Goal: Task Accomplishment & Management: Complete application form

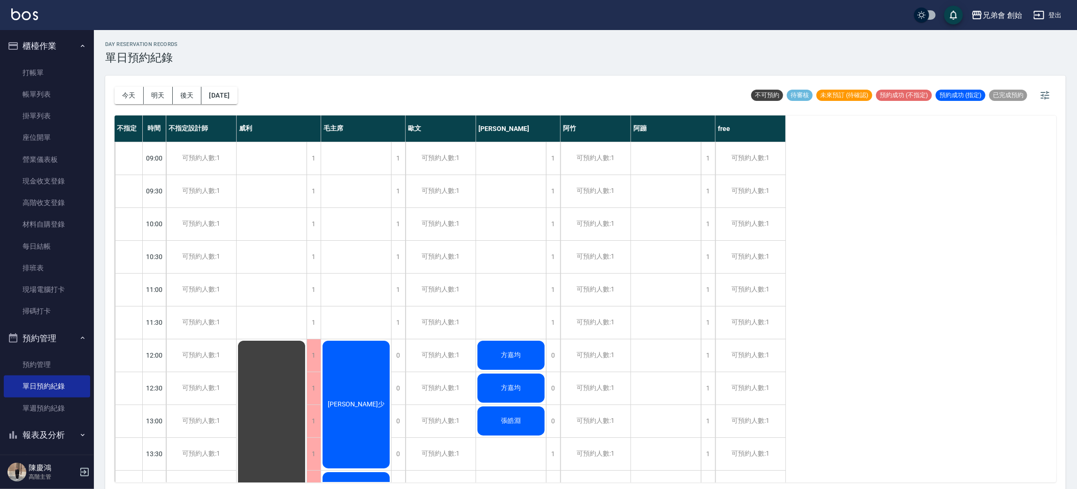
scroll to position [623, 0]
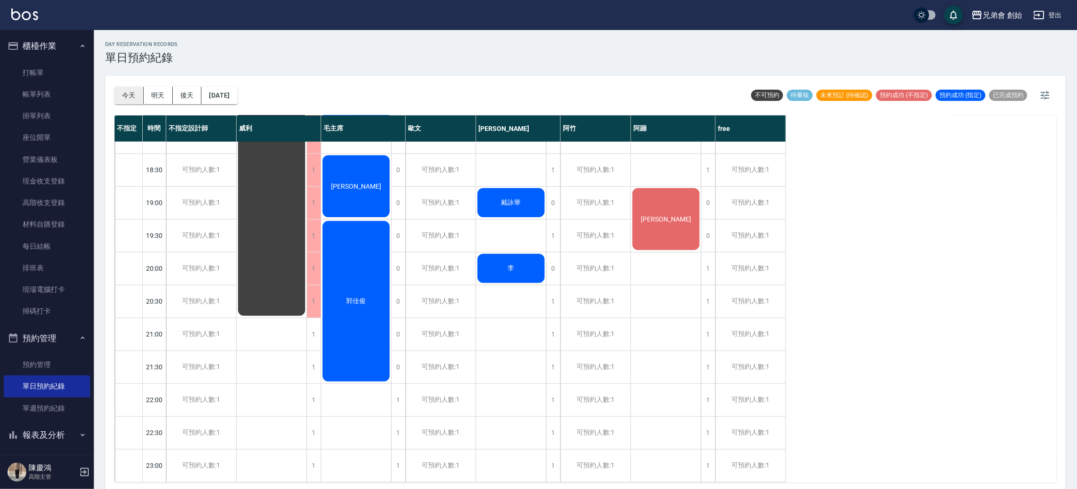
click at [131, 96] on button "今天" at bounding box center [129, 95] width 29 height 17
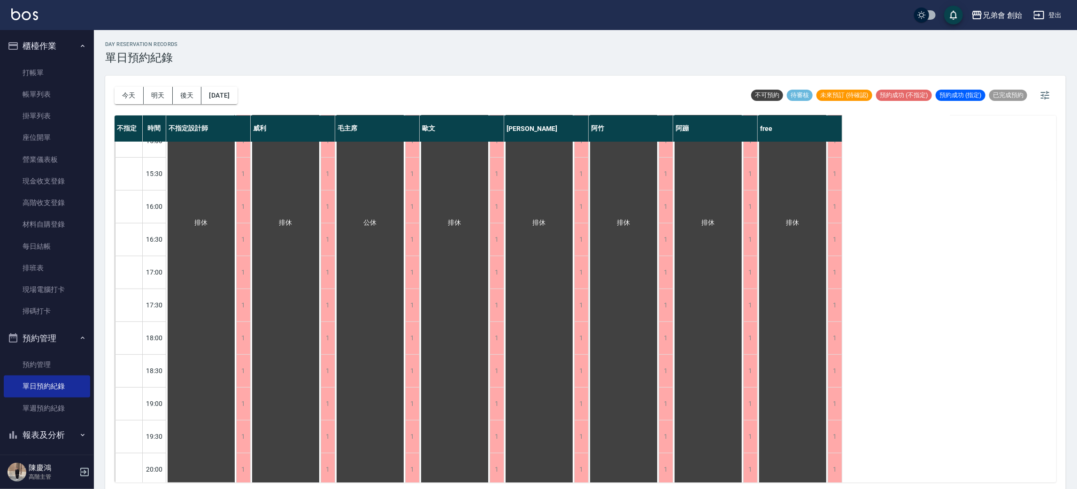
scroll to position [271, 0]
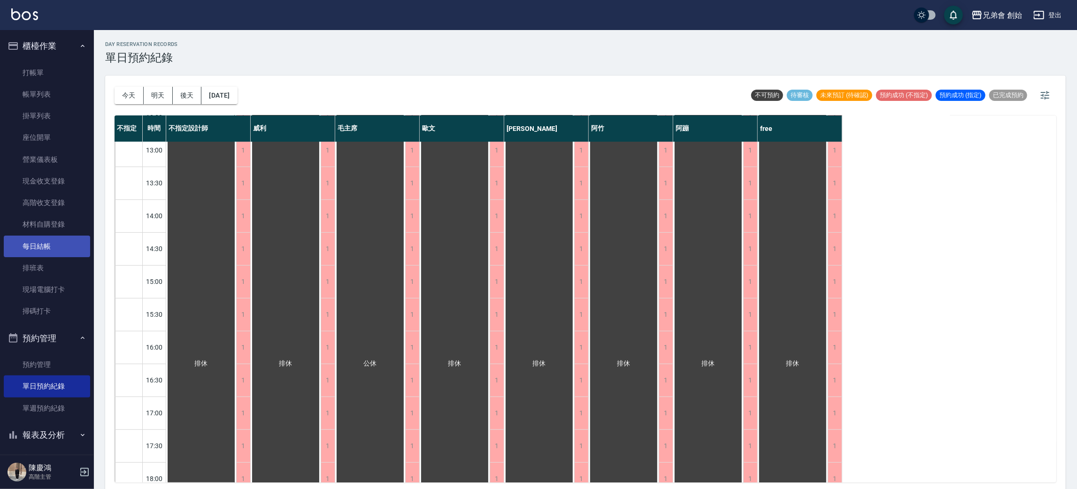
click at [59, 243] on link "每日結帳" at bounding box center [47, 247] width 86 height 22
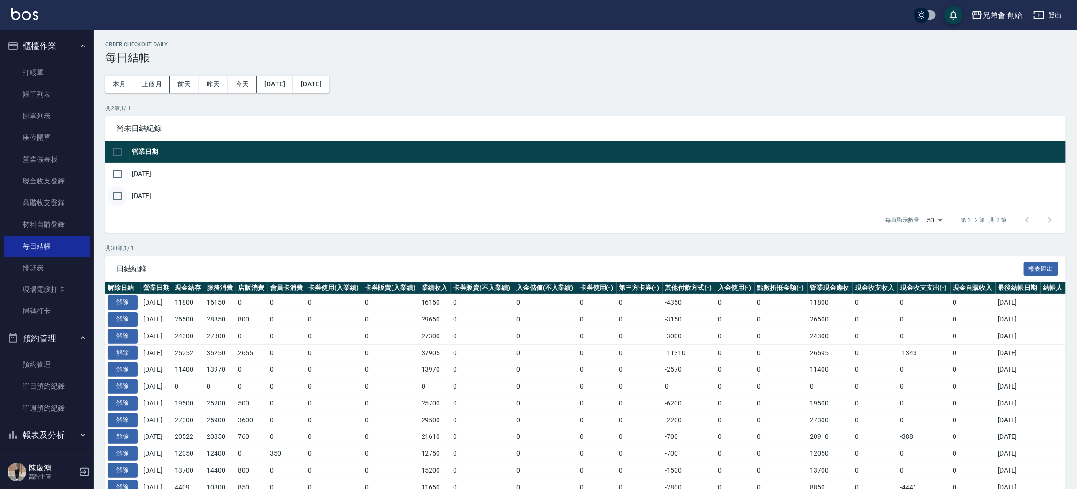
click at [118, 196] on input "checkbox" at bounding box center [118, 196] width 20 height 20
checkbox input "true"
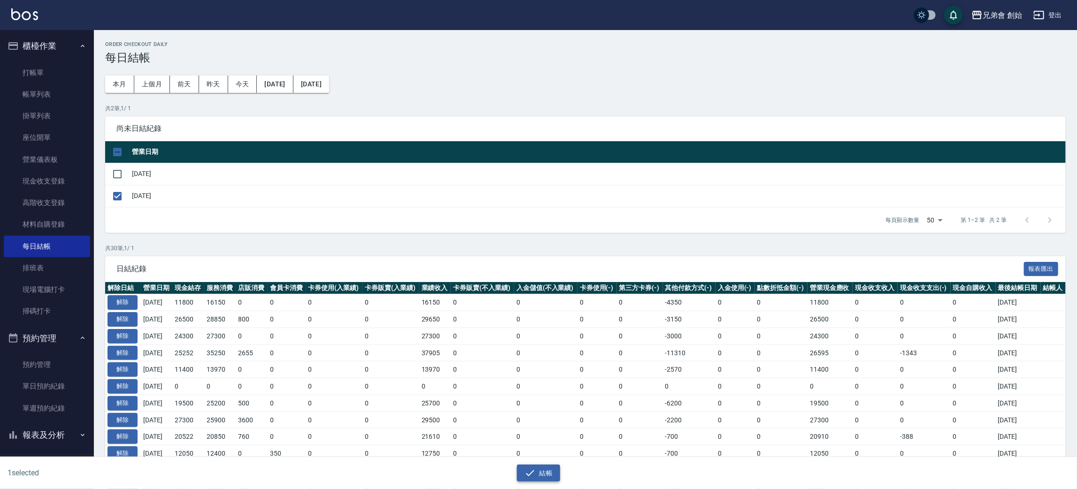
click at [532, 475] on icon "button" at bounding box center [530, 473] width 11 height 11
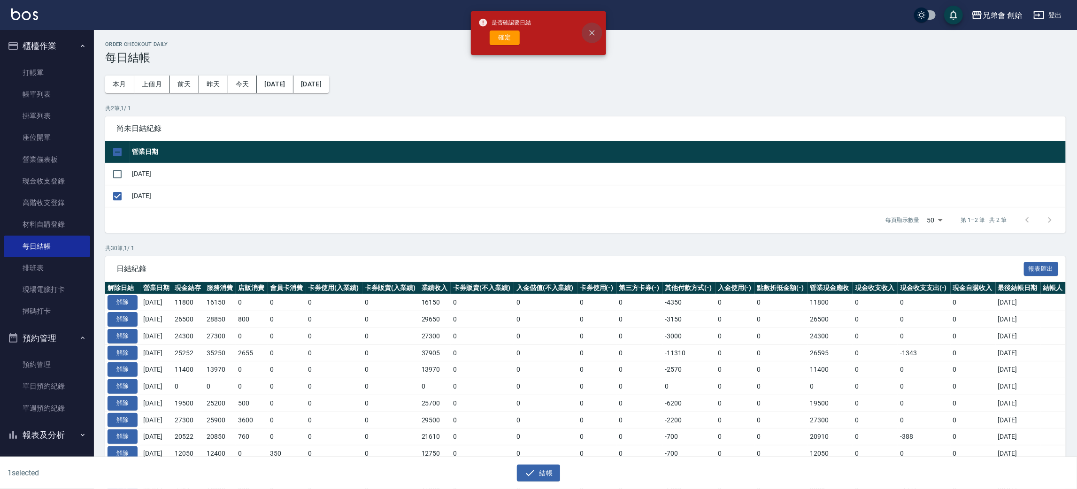
click at [589, 31] on icon "close" at bounding box center [592, 32] width 9 height 9
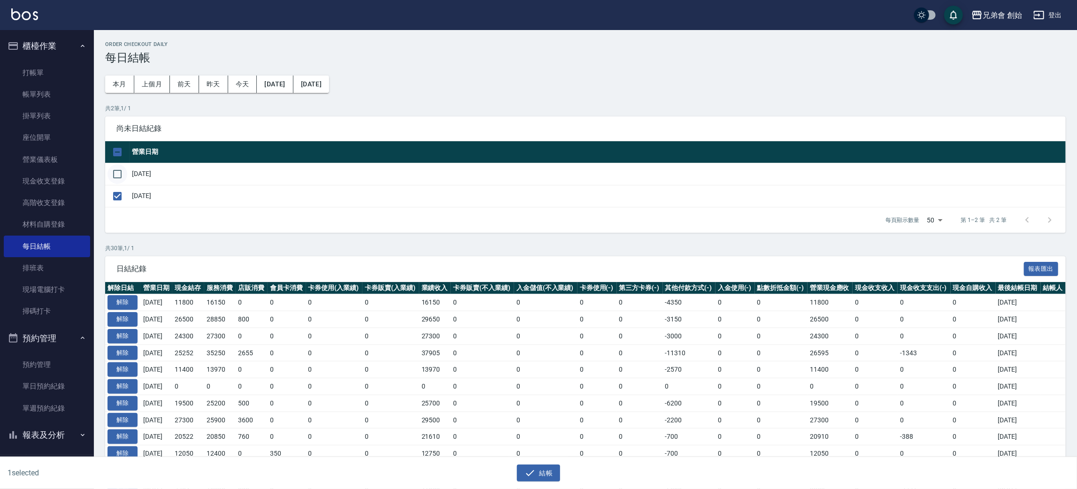
click at [125, 176] on input "checkbox" at bounding box center [118, 174] width 20 height 20
checkbox input "true"
click at [552, 482] on div "2 selected 結帳" at bounding box center [538, 473] width 1077 height 32
click at [550, 475] on button "結帳" at bounding box center [539, 473] width 44 height 17
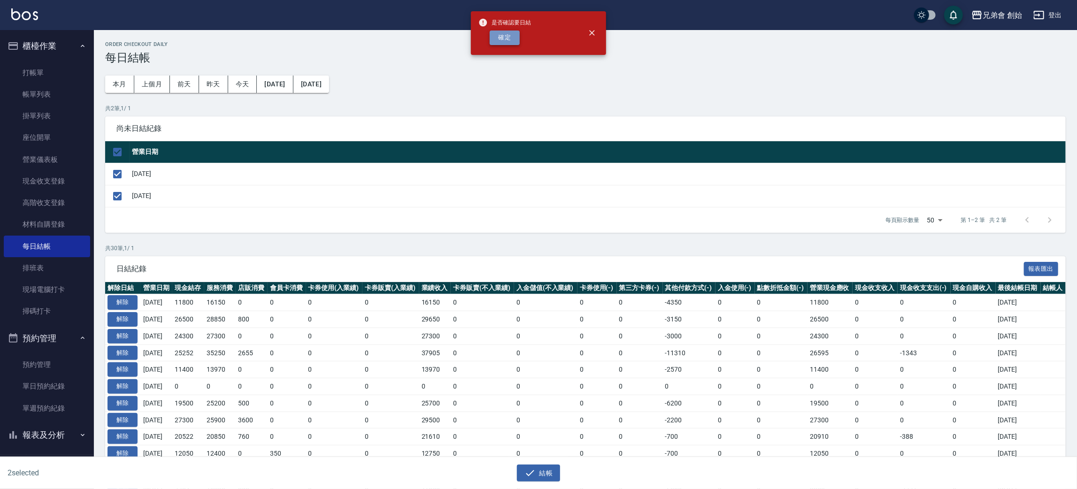
click at [509, 42] on button "確定" at bounding box center [505, 38] width 30 height 15
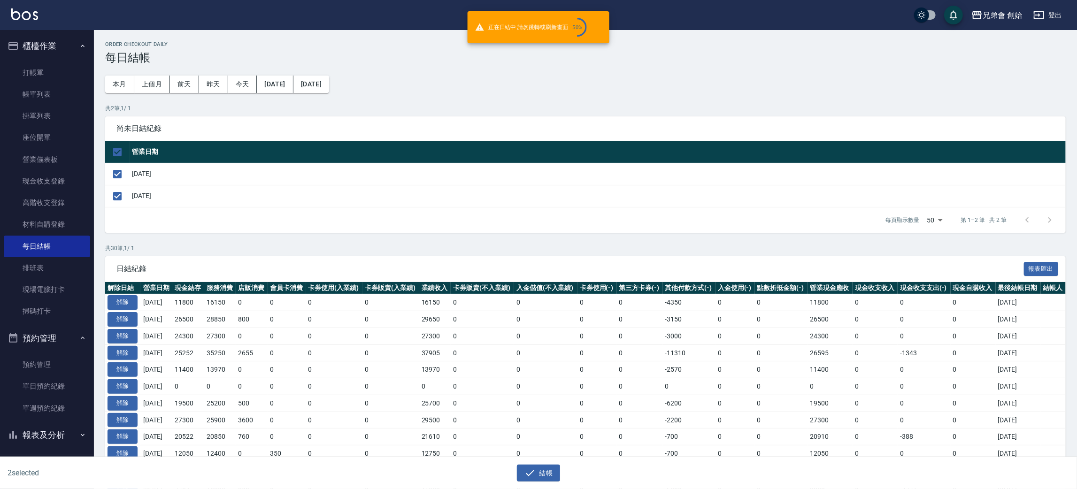
checkbox input "false"
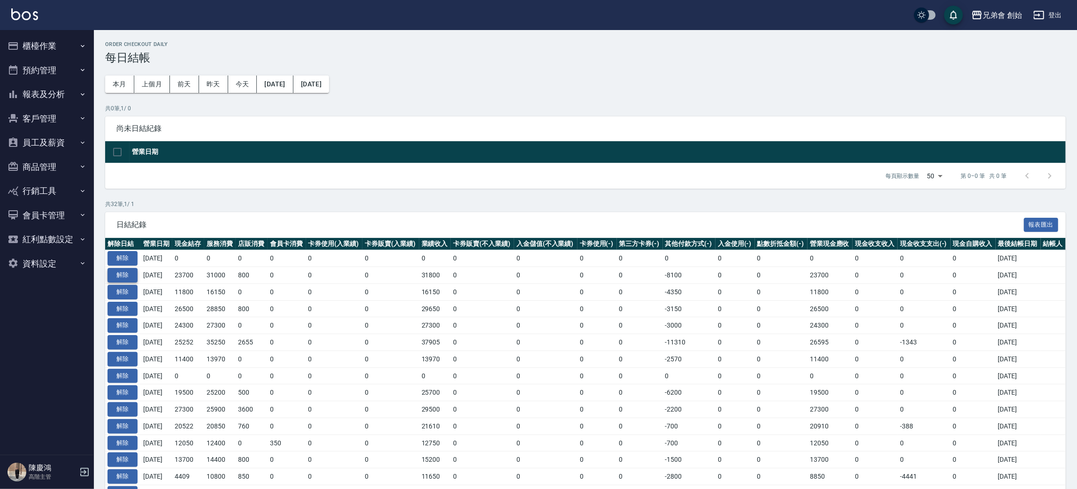
click at [130, 273] on button "解除" at bounding box center [123, 275] width 30 height 15
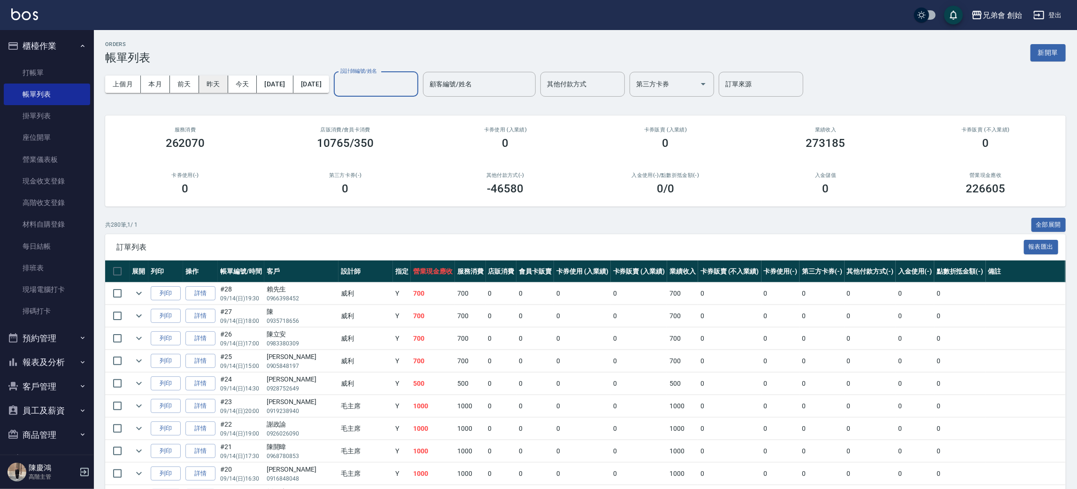
click at [208, 84] on button "昨天" at bounding box center [213, 84] width 29 height 17
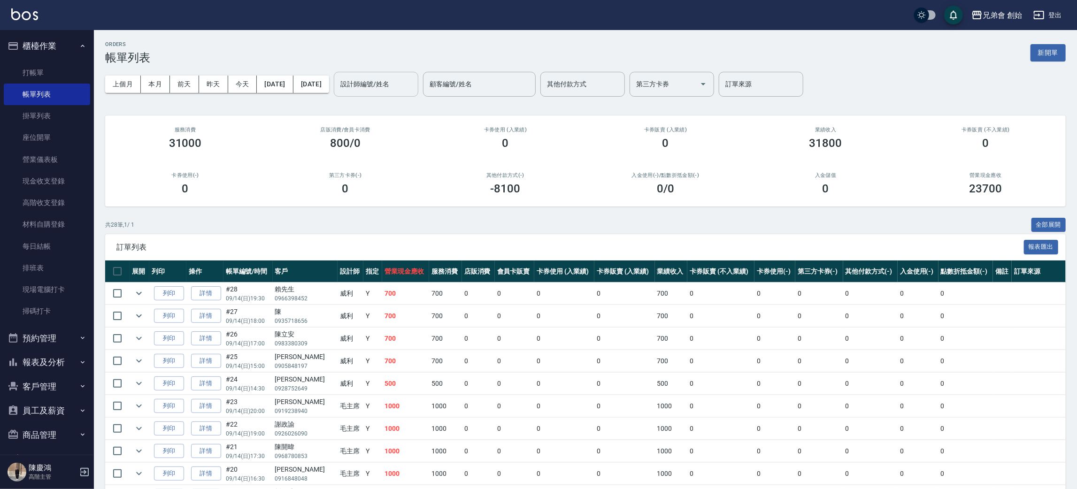
click at [414, 78] on input "設計師編號/姓名" at bounding box center [376, 84] width 76 height 16
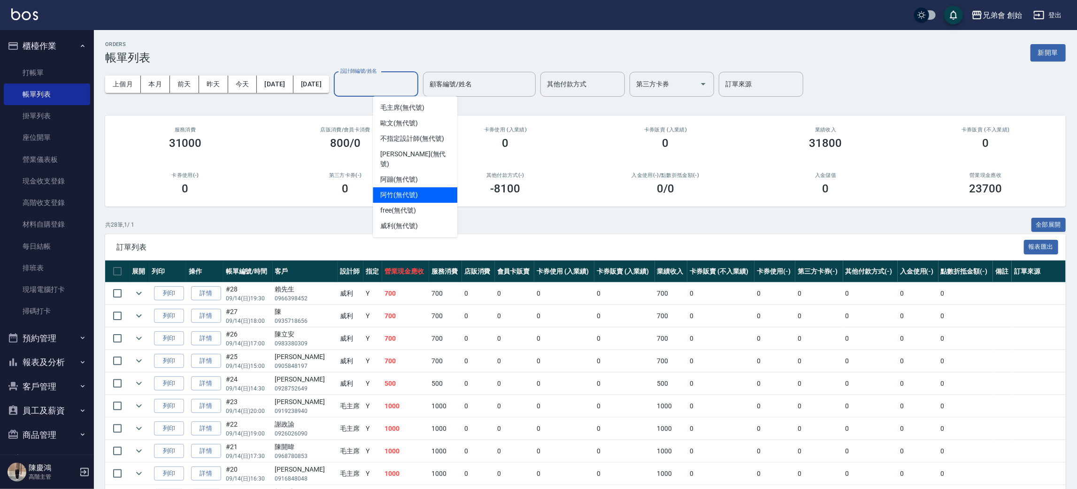
click at [436, 188] on div "阿竹 (無代號)" at bounding box center [415, 195] width 85 height 16
type input "阿竹 (無代號)"
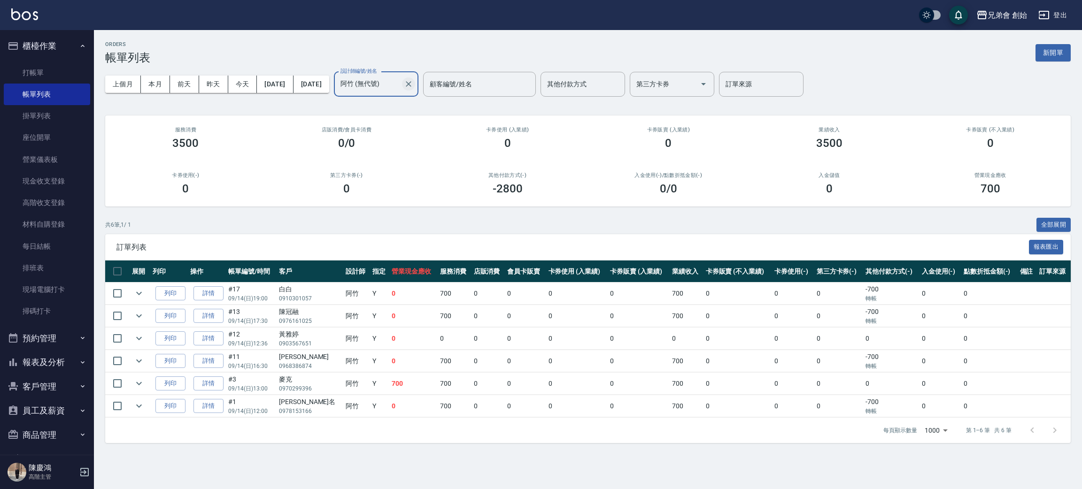
click at [413, 84] on icon "Clear" at bounding box center [408, 83] width 9 height 9
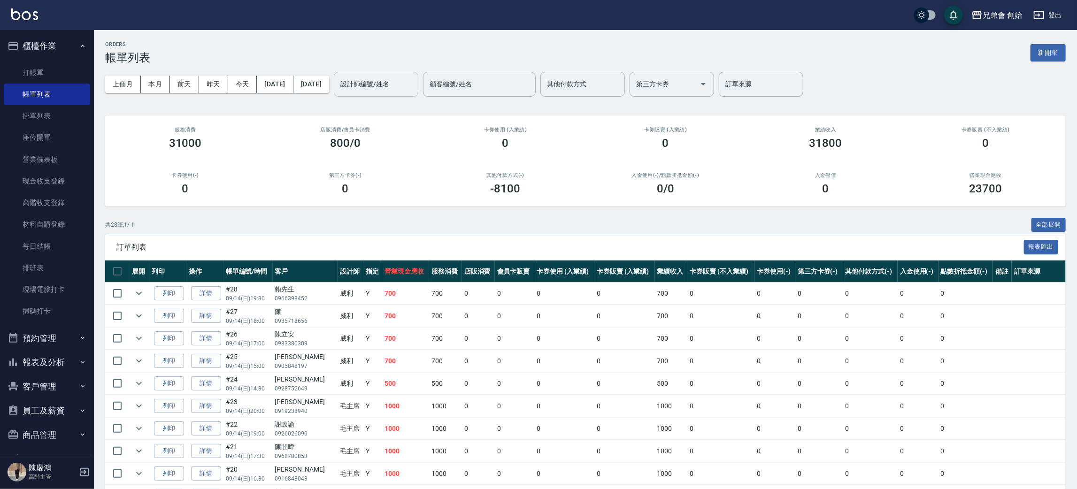
click at [560, 228] on div "共 28 筆, 1 / 1 全部展開" at bounding box center [585, 225] width 961 height 15
click at [55, 330] on button "預約管理" at bounding box center [47, 338] width 86 height 24
click at [64, 383] on link "單日預約紀錄" at bounding box center [47, 387] width 86 height 22
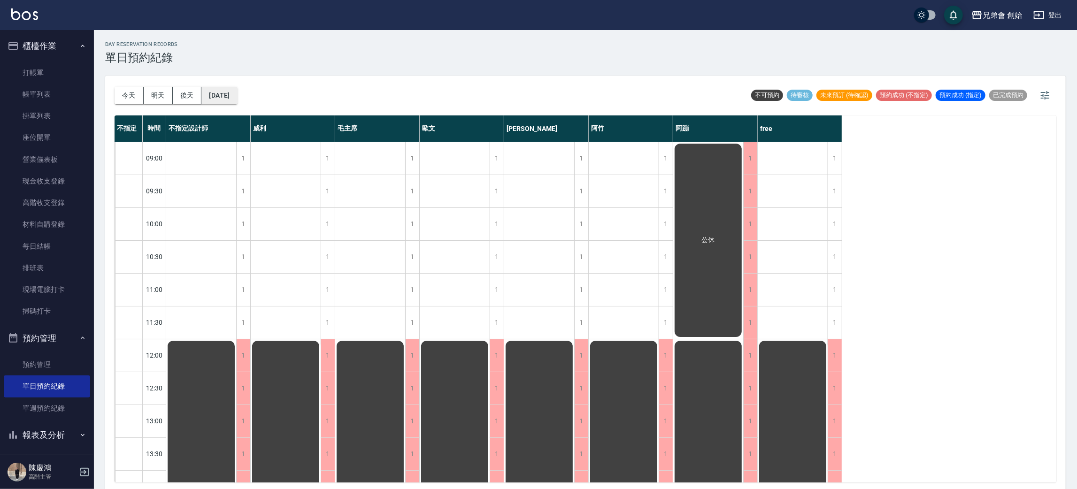
click at [220, 95] on button "[DATE]" at bounding box center [220, 95] width 36 height 17
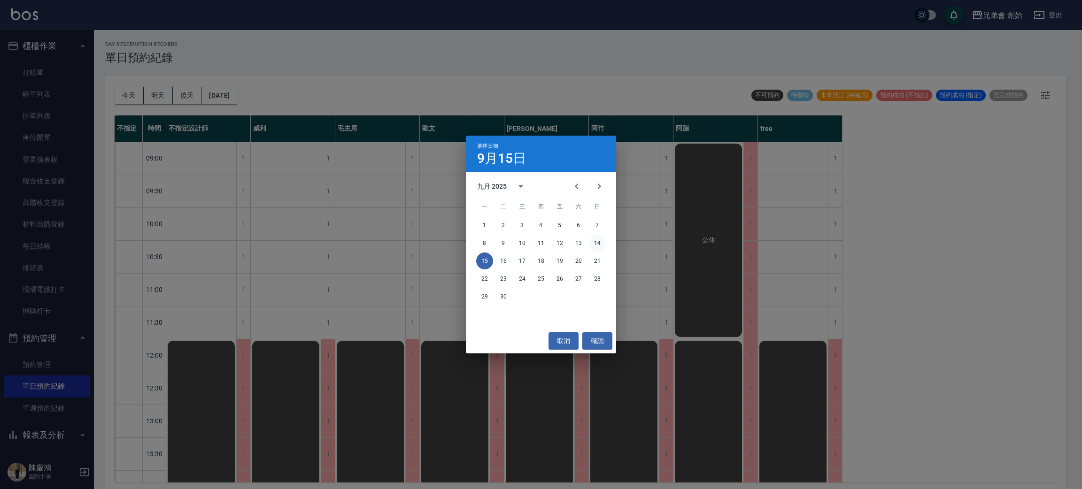
click at [594, 243] on button "14" at bounding box center [597, 243] width 17 height 17
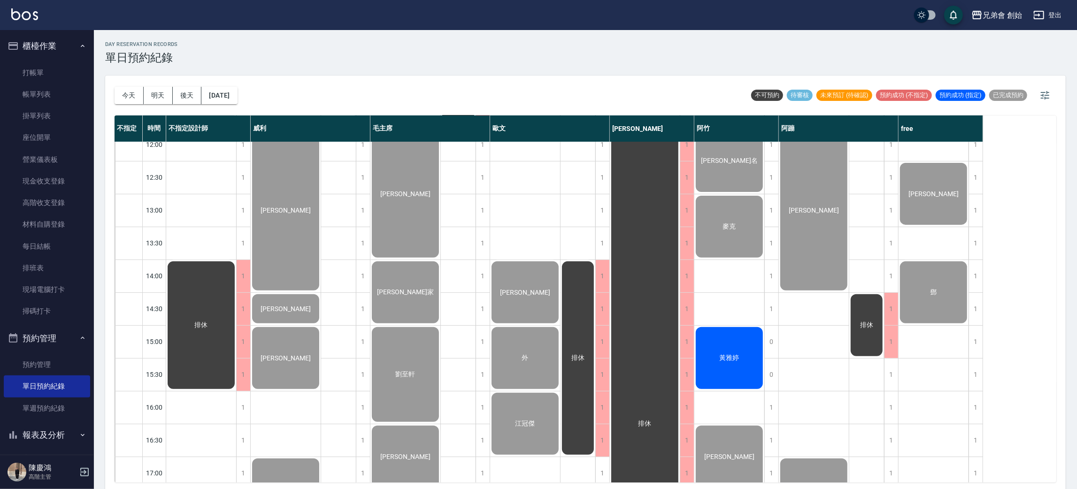
scroll to position [352, 0]
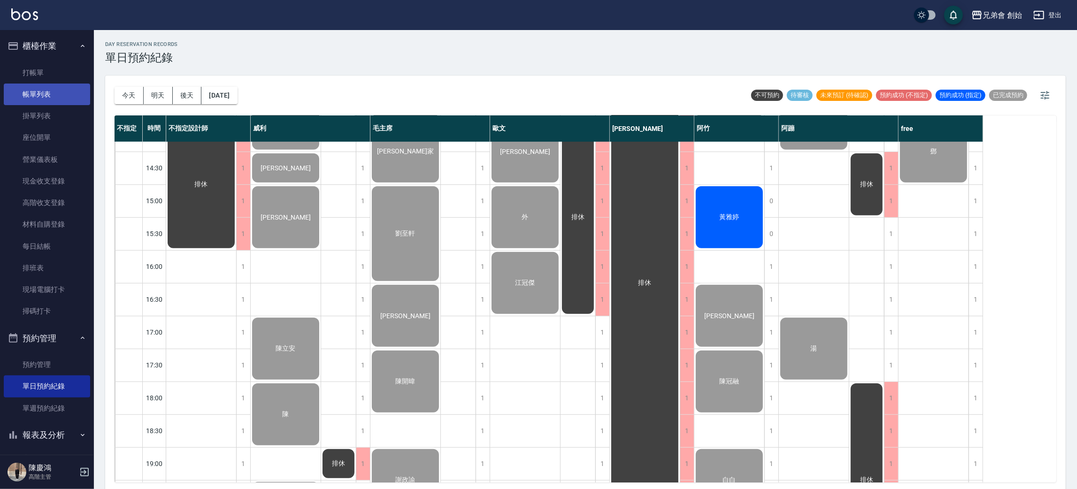
click at [60, 98] on link "帳單列表" at bounding box center [47, 95] width 86 height 22
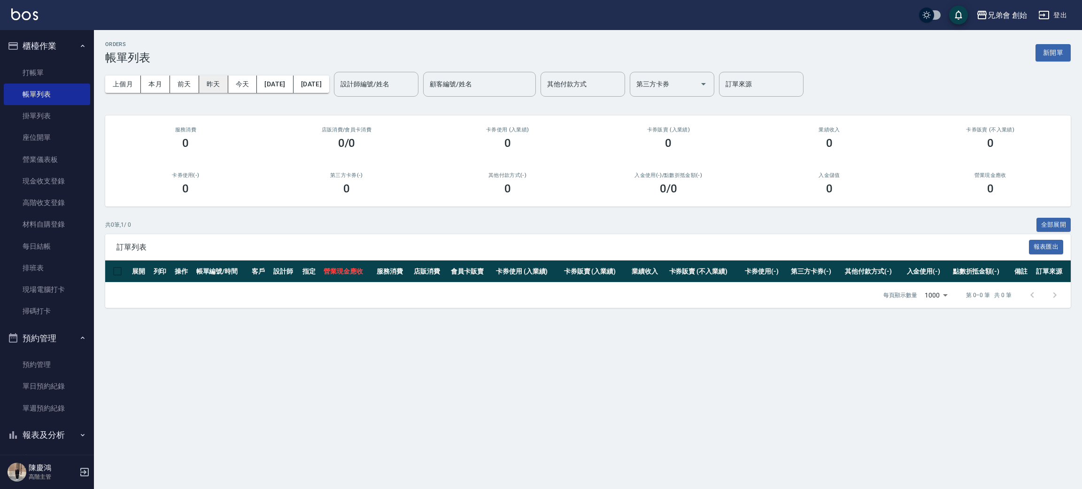
click at [221, 92] on button "昨天" at bounding box center [213, 84] width 29 height 17
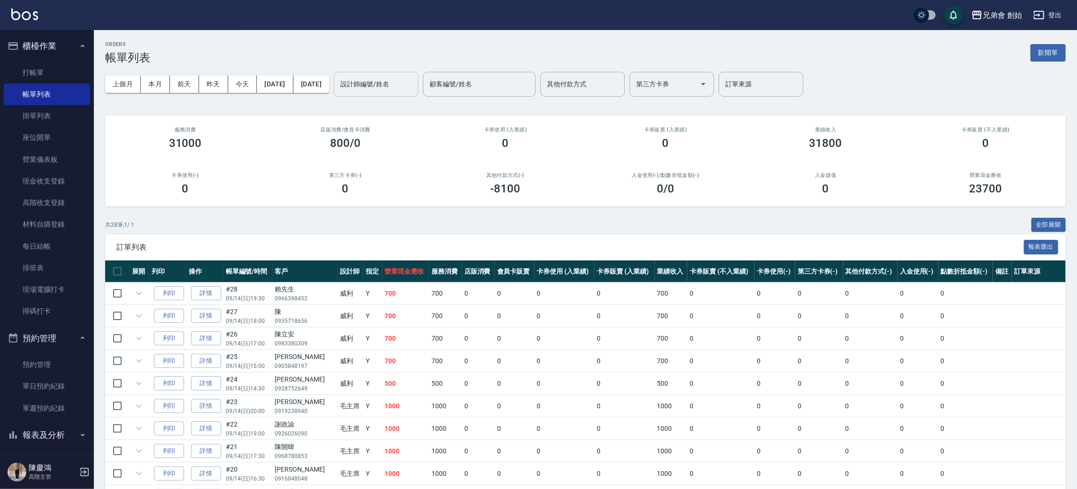
click at [414, 90] on input "設計師編號/姓名" at bounding box center [376, 84] width 76 height 16
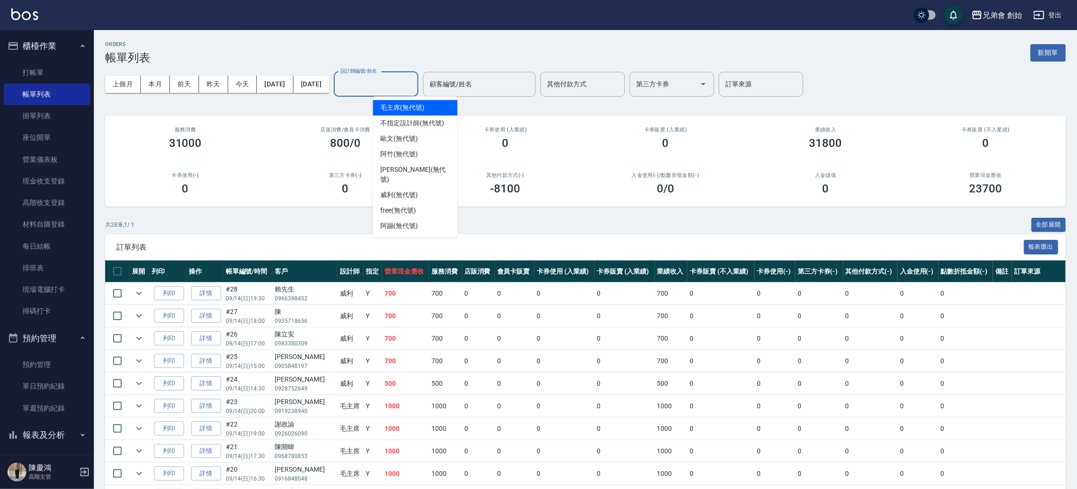
click at [440, 109] on div "毛主席 (無代號)" at bounding box center [415, 108] width 85 height 16
type input "毛主席(無代號)"
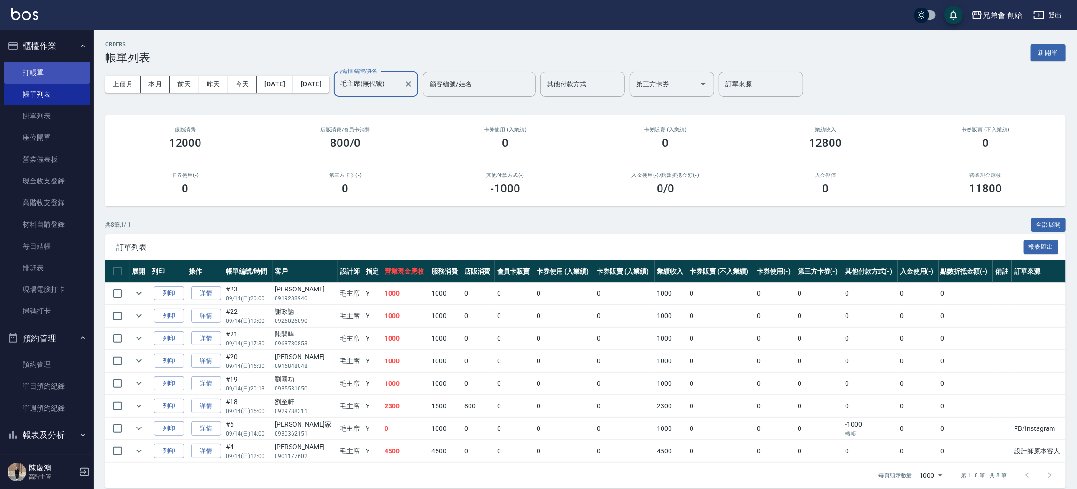
click at [40, 70] on link "打帳單" at bounding box center [47, 73] width 86 height 22
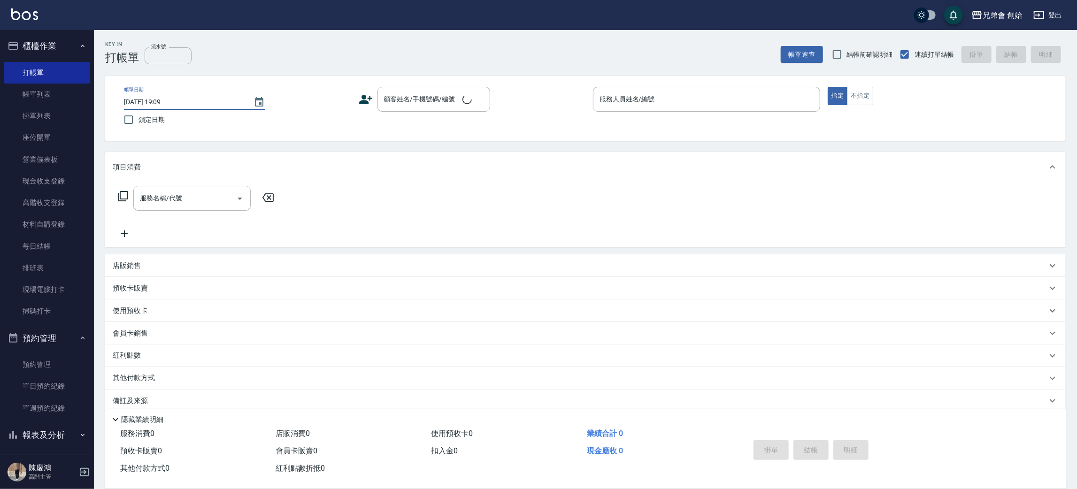
click at [194, 98] on input "[DATE] 19:09" at bounding box center [184, 102] width 120 height 16
click at [248, 105] on button "Choose date, selected date is 2025-09-15" at bounding box center [259, 102] width 23 height 23
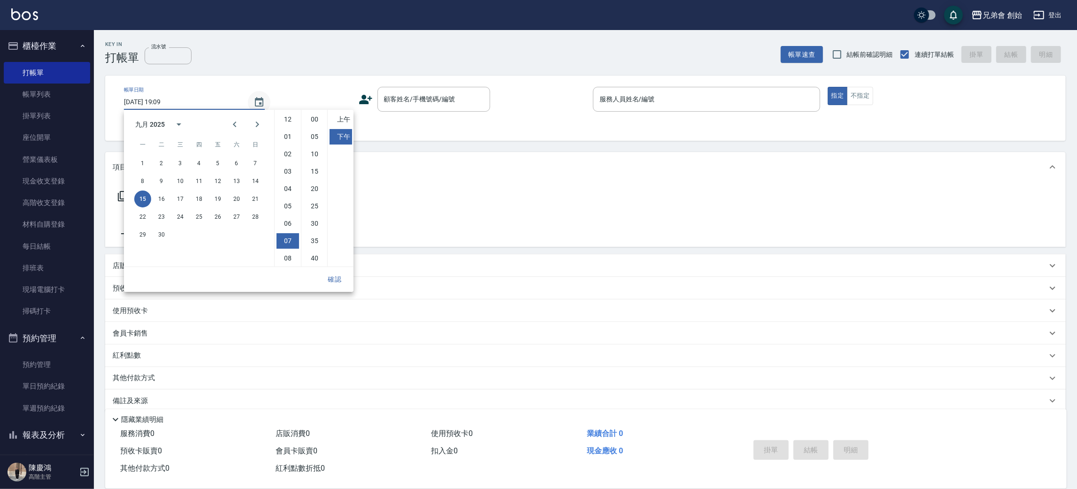
scroll to position [52, 0]
click at [258, 176] on button "14" at bounding box center [255, 181] width 17 height 17
type input "[DATE] 19:09"
click at [414, 100] on input "顧客姓名/手機號碼/編號" at bounding box center [427, 99] width 90 height 16
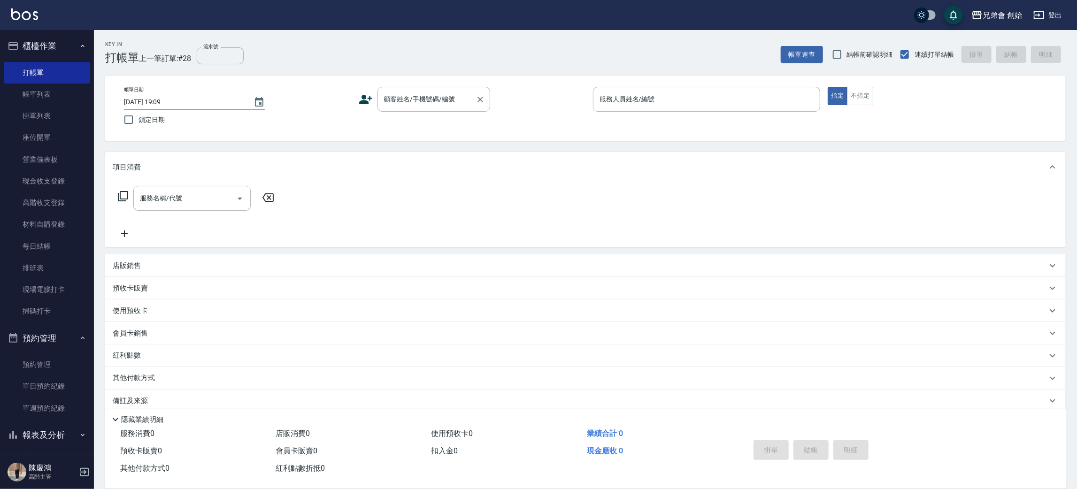
drag, startPoint x: 414, startPoint y: 100, endPoint x: 416, endPoint y: 86, distance: 13.4
click at [414, 90] on div "顧客姓名/手機號碼/編號 顧客姓名/手機號碼/編號" at bounding box center [434, 99] width 113 height 25
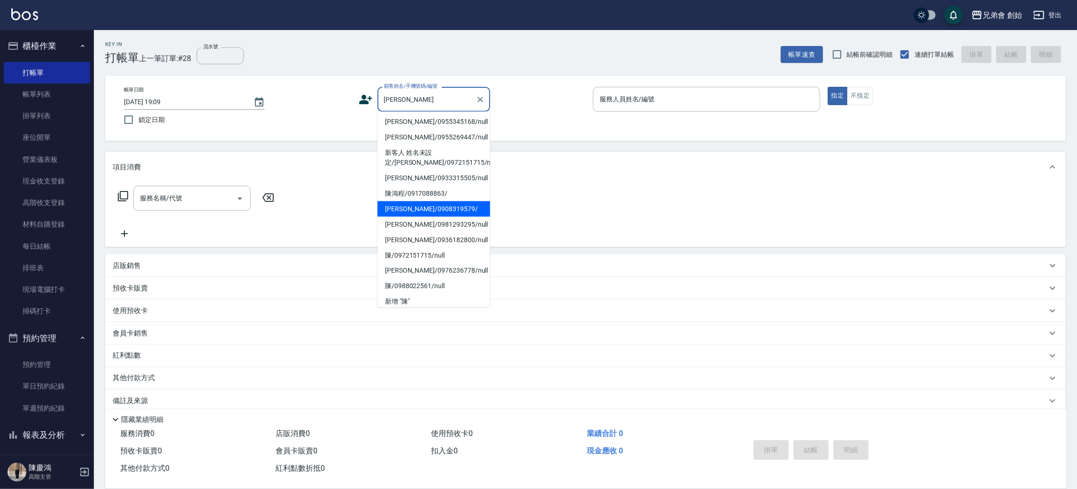
scroll to position [0, 0]
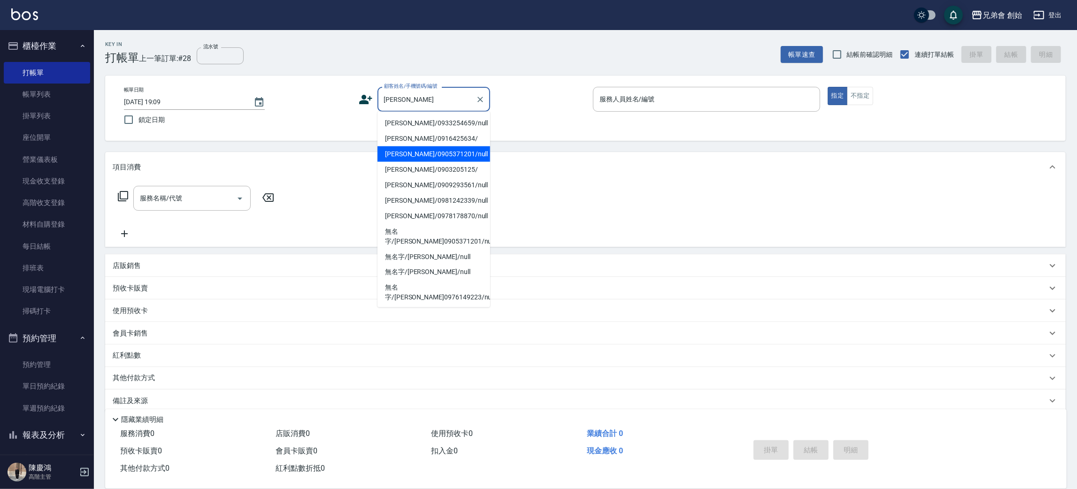
click at [454, 152] on li "[PERSON_NAME]/0905371201/null" at bounding box center [434, 155] width 113 height 16
type input "[PERSON_NAME]/0905371201/null"
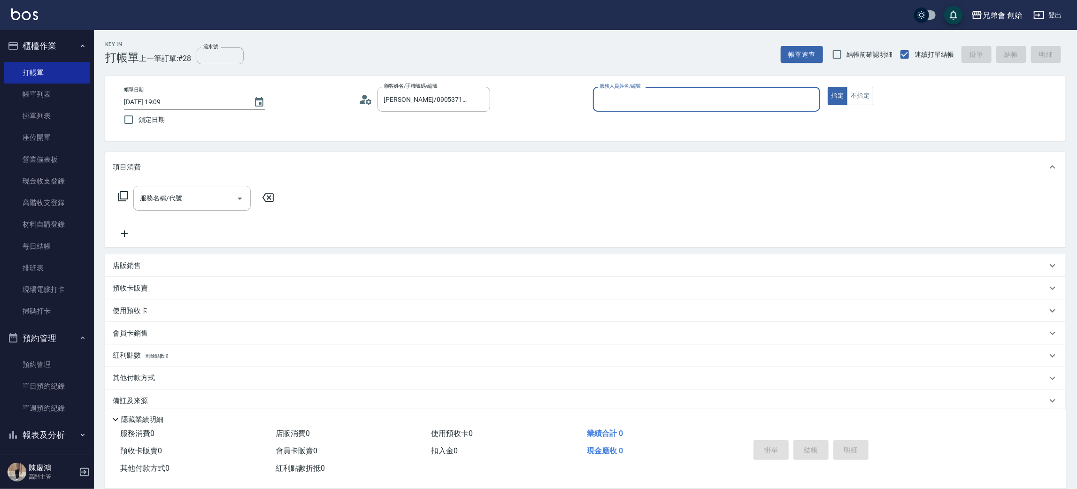
click at [651, 99] on input "服務人員姓名/編號" at bounding box center [706, 99] width 219 height 16
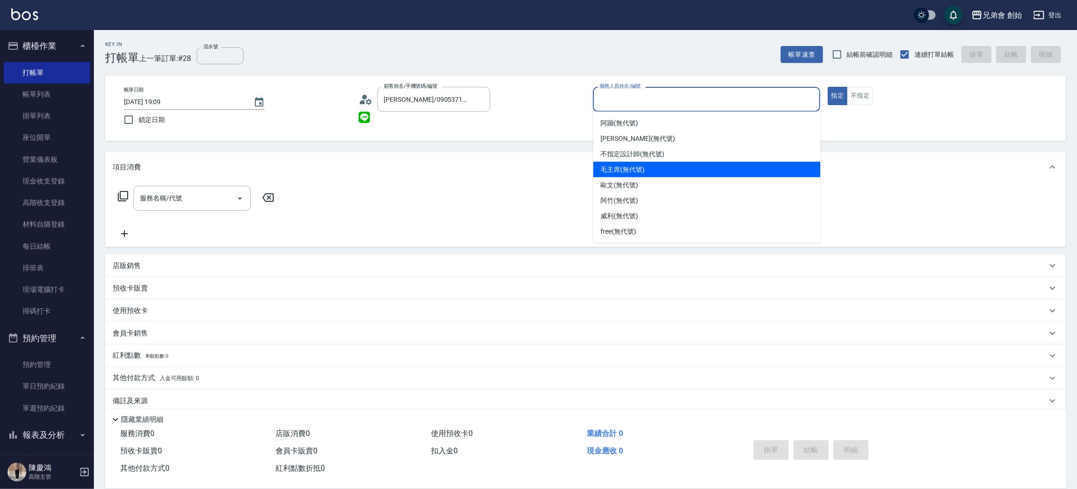
click at [661, 173] on div "毛主席 (無代號)" at bounding box center [707, 170] width 227 height 16
type input "毛主席(無代號)"
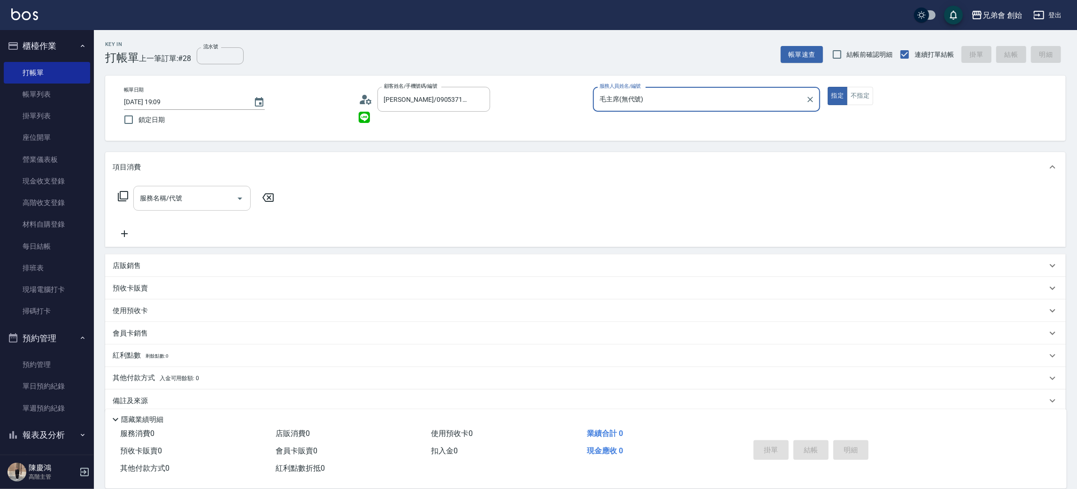
click at [186, 194] on input "服務名稱/代號" at bounding box center [185, 198] width 95 height 16
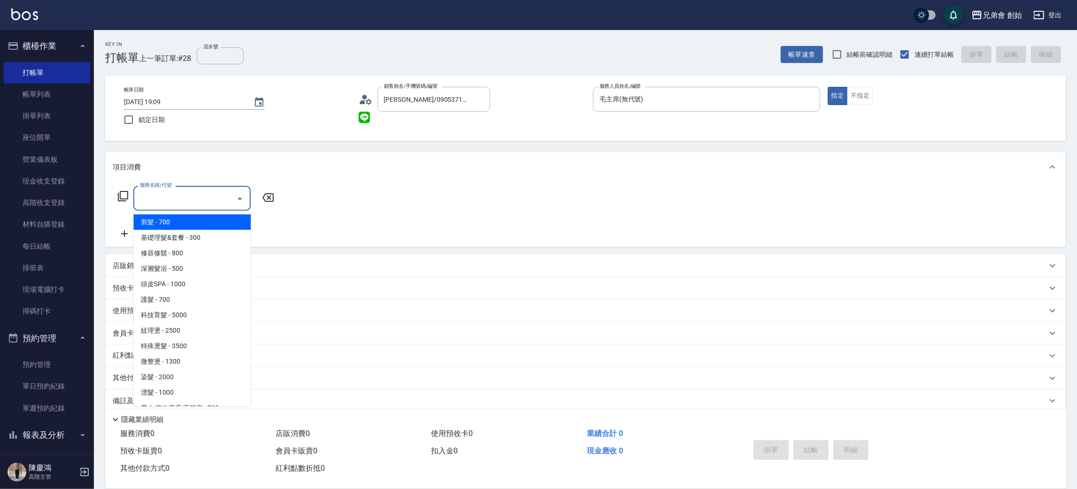
click at [213, 222] on span "剪髮 - 700" at bounding box center [191, 223] width 117 height 16
type input "剪髮(A01)"
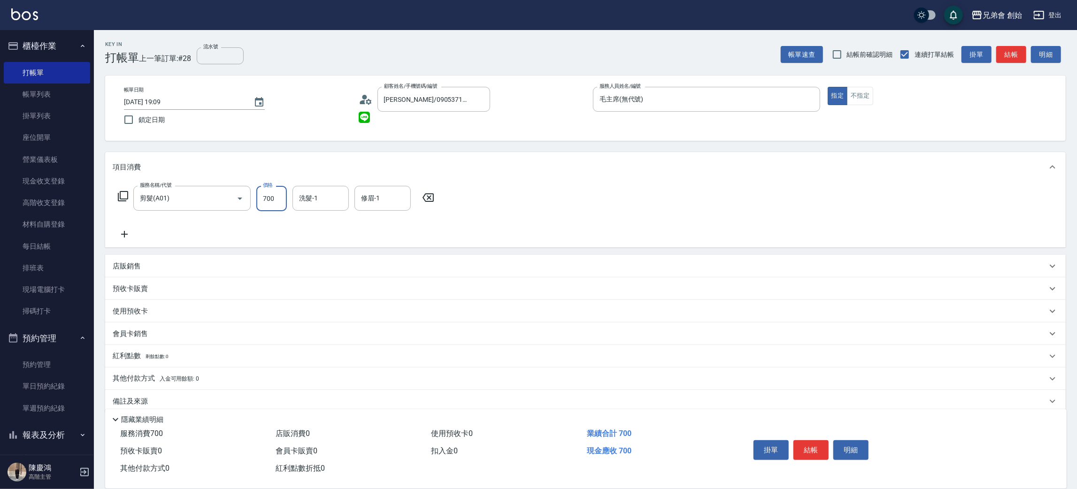
click at [285, 200] on input "700" at bounding box center [271, 198] width 31 height 25
type input "1000"
click at [815, 447] on button "結帳" at bounding box center [811, 451] width 35 height 20
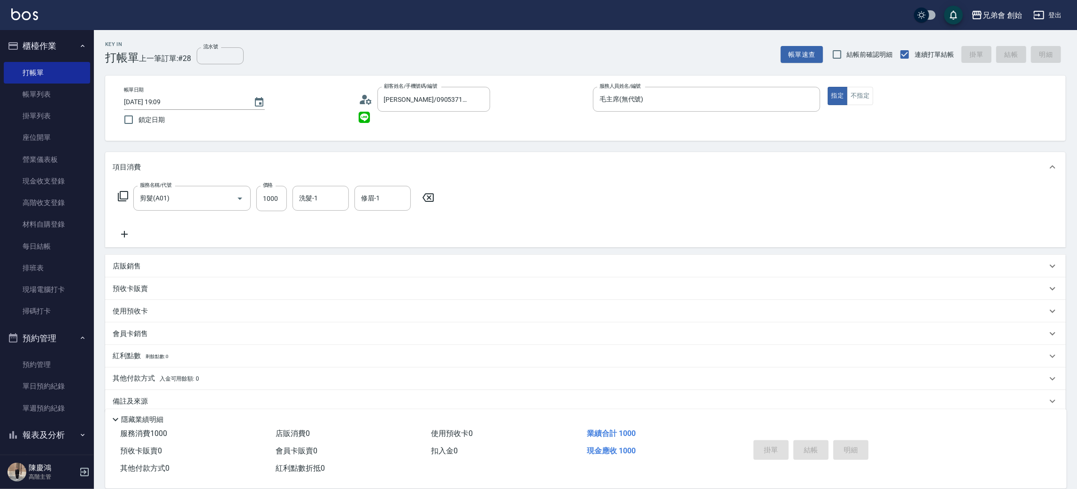
type input "[DATE] 19:09"
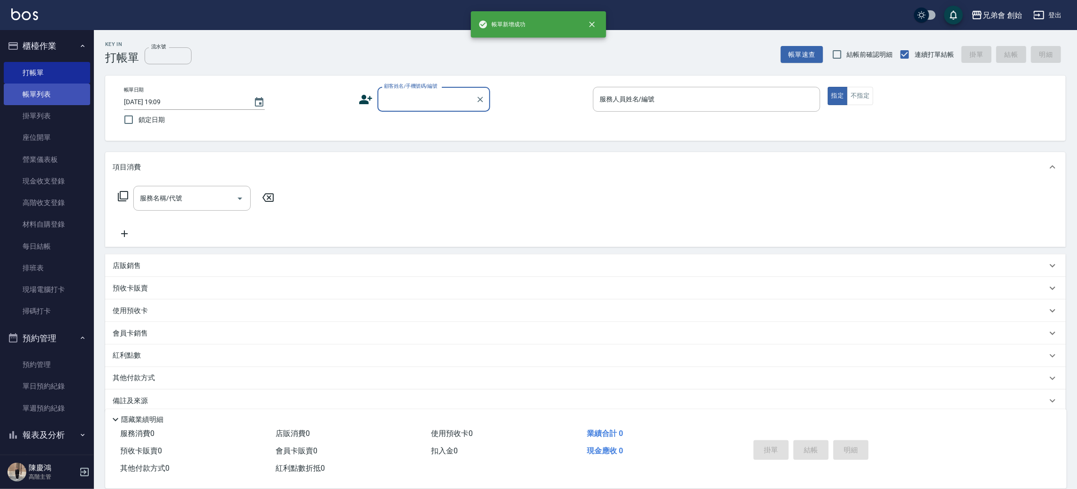
click at [52, 91] on link "帳單列表" at bounding box center [47, 95] width 86 height 22
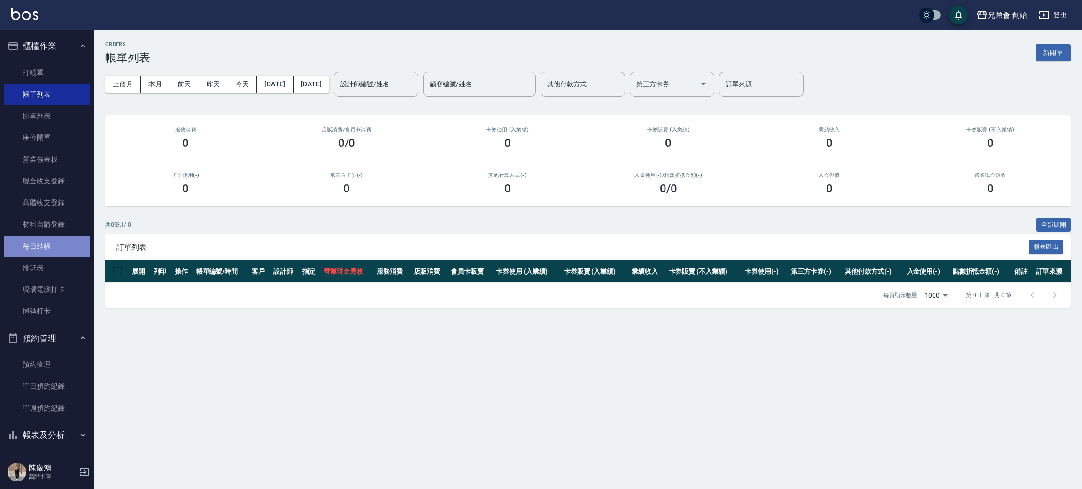
click at [58, 245] on link "每日結帳" at bounding box center [47, 247] width 86 height 22
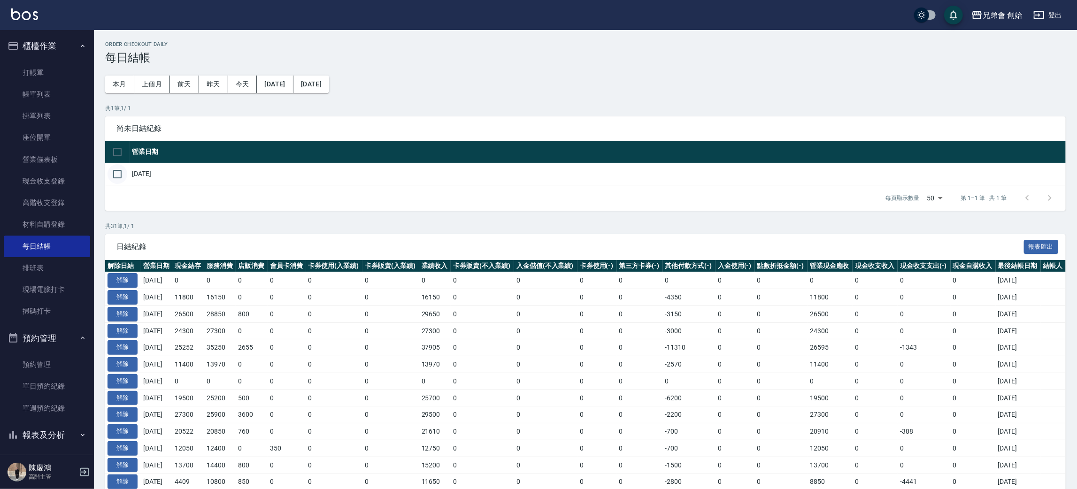
click at [113, 178] on input "checkbox" at bounding box center [118, 174] width 20 height 20
checkbox input "true"
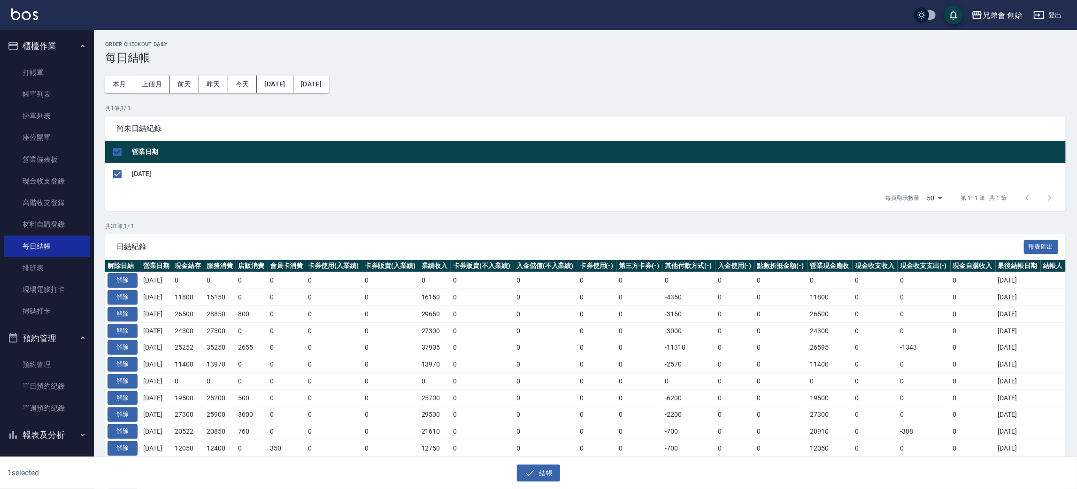
click at [530, 462] on div "結帳" at bounding box center [535, 469] width 535 height 25
click at [535, 474] on icon "button" at bounding box center [530, 473] width 11 height 11
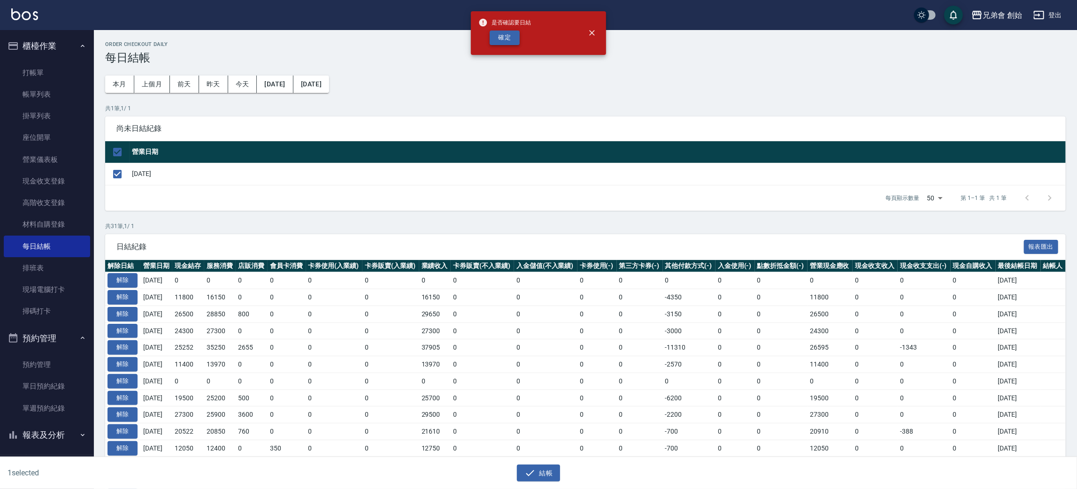
click at [507, 34] on button "確定" at bounding box center [505, 38] width 30 height 15
checkbox input "false"
